Goal: Find specific fact: Find specific fact

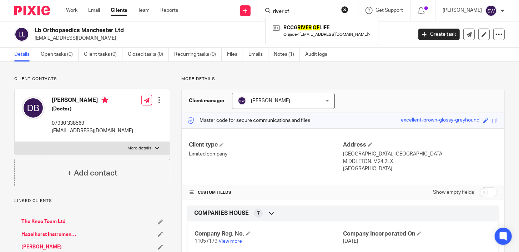
scroll to position [110, 0]
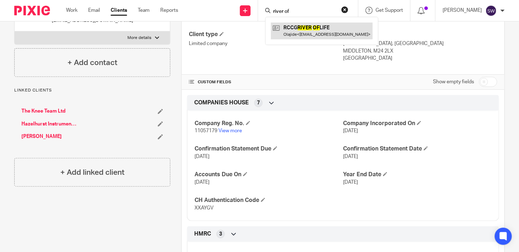
type input "river of"
click at [293, 35] on link at bounding box center [322, 30] width 102 height 16
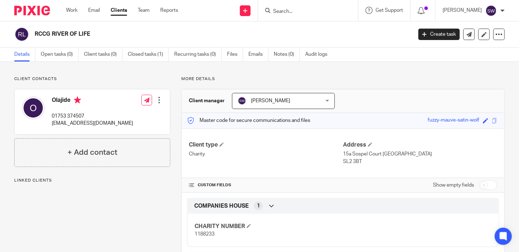
scroll to position [68, 0]
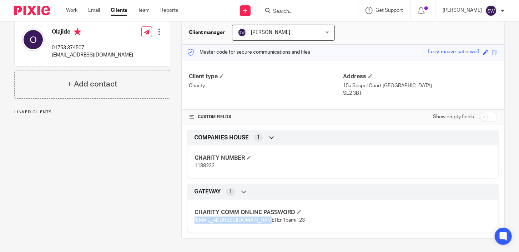
click at [189, 221] on div "CHARITY COMM ONLINE PASSWORD [EMAIL_ADDRESS][DOMAIN_NAME] En1bami123" at bounding box center [343, 213] width 312 height 39
drag, startPoint x: 288, startPoint y: 220, endPoint x: 259, endPoint y: 219, distance: 28.9
click at [260, 220] on span "[EMAIL_ADDRESS][DOMAIN_NAME] En1bami123" at bounding box center [249, 219] width 110 height 5
click at [283, 220] on span "[EMAIL_ADDRESS][DOMAIN_NAME] En1bami123" at bounding box center [249, 219] width 110 height 5
drag, startPoint x: 259, startPoint y: 219, endPoint x: 280, endPoint y: 221, distance: 21.5
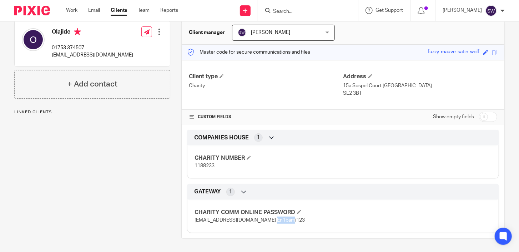
click at [279, 221] on span "[EMAIL_ADDRESS][DOMAIN_NAME] En1bami123" at bounding box center [249, 219] width 110 height 5
click at [280, 221] on span "[EMAIL_ADDRESS][DOMAIN_NAME] En1bami123" at bounding box center [249, 219] width 110 height 5
click at [292, 218] on p "[EMAIL_ADDRESS][DOMAIN_NAME] En1bami123" at bounding box center [268, 219] width 148 height 7
click at [288, 219] on p "[EMAIL_ADDRESS][DOMAIN_NAME] En1bami123" at bounding box center [268, 219] width 148 height 7
click at [275, 220] on span "[EMAIL_ADDRESS][DOMAIN_NAME] En1bami123" at bounding box center [249, 219] width 110 height 5
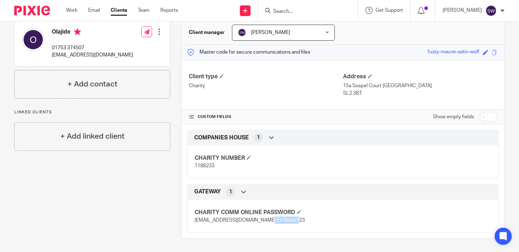
drag, startPoint x: 259, startPoint y: 217, endPoint x: 288, endPoint y: 219, distance: 28.9
click at [288, 219] on p "[EMAIL_ADDRESS][DOMAIN_NAME] En1bami123" at bounding box center [268, 219] width 148 height 7
copy span "En1bami123"
click at [236, 217] on span "[EMAIL_ADDRESS][DOMAIN_NAME] En1bami123" at bounding box center [249, 219] width 110 height 5
drag, startPoint x: 259, startPoint y: 219, endPoint x: 192, endPoint y: 220, distance: 66.4
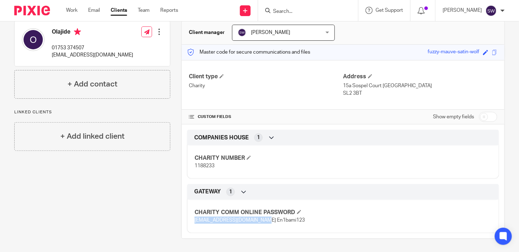
click at [192, 220] on div "CHARITY COMM ONLINE PASSWORD [EMAIL_ADDRESS][DOMAIN_NAME] En1bami123" at bounding box center [343, 213] width 312 height 39
copy span "[EMAIL_ADDRESS][DOMAIN_NAME]"
drag, startPoint x: 290, startPoint y: 220, endPoint x: 260, endPoint y: 221, distance: 30.4
click at [260, 221] on p "[EMAIL_ADDRESS][DOMAIN_NAME] En1bami123" at bounding box center [268, 219] width 148 height 7
copy span "En1bami123"
